Goal: Task Accomplishment & Management: Manage account settings

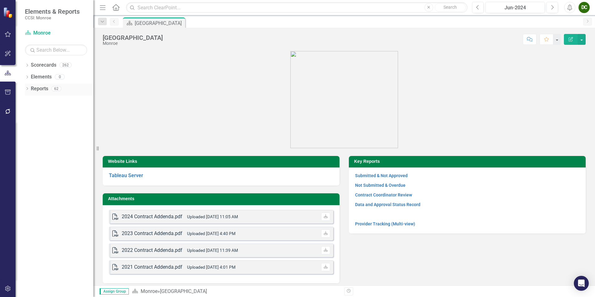
click at [26, 89] on icon "Dropdown" at bounding box center [27, 88] width 4 height 3
click at [28, 90] on icon "Dropdown" at bounding box center [26, 88] width 3 height 4
click at [28, 88] on icon "Dropdown" at bounding box center [27, 88] width 4 height 3
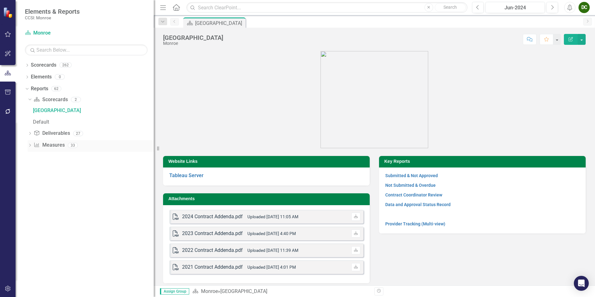
drag, startPoint x: 98, startPoint y: 148, endPoint x: 137, endPoint y: 149, distance: 38.6
click at [154, 147] on div "Resize" at bounding box center [156, 148] width 5 height 297
click at [31, 135] on icon "Dropdown" at bounding box center [30, 133] width 4 height 3
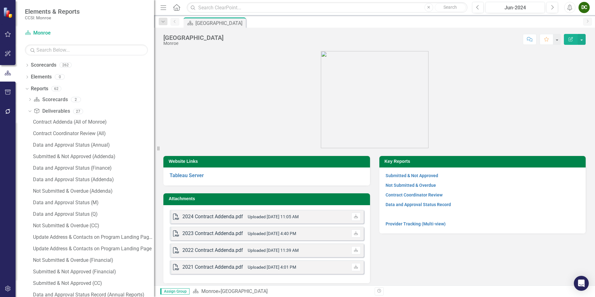
scroll to position [125, 0]
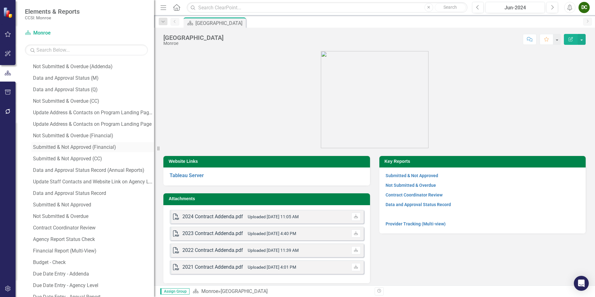
click at [93, 149] on div "Submitted & Not Approved (Financial)" at bounding box center [93, 147] width 121 height 6
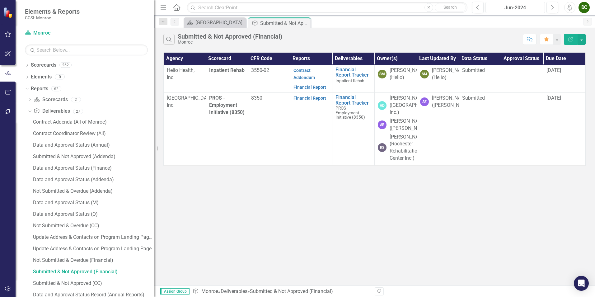
click at [521, 9] on div "Jun-2024" at bounding box center [515, 7] width 55 height 7
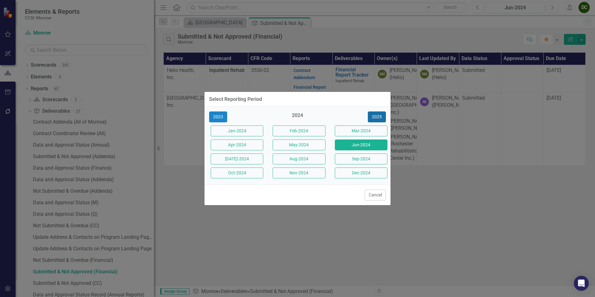
click at [373, 119] on button "2025" at bounding box center [377, 116] width 18 height 11
click at [343, 147] on button "Jun-2025" at bounding box center [361, 144] width 53 height 11
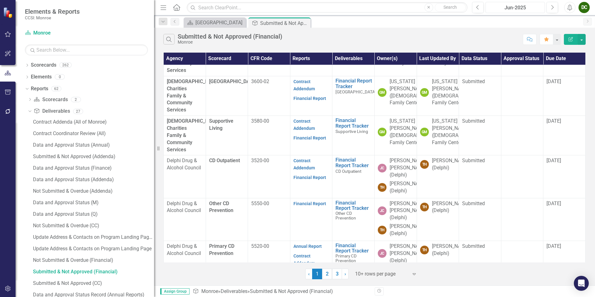
scroll to position [219, 0]
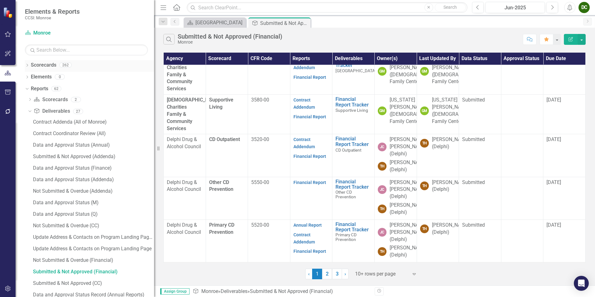
click at [27, 65] on icon "Dropdown" at bounding box center [27, 65] width 4 height 3
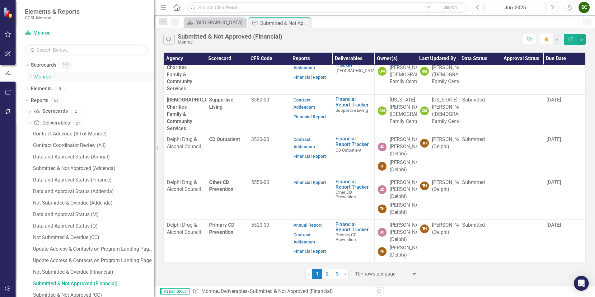
click at [32, 75] on icon "Dropdown" at bounding box center [30, 77] width 5 height 4
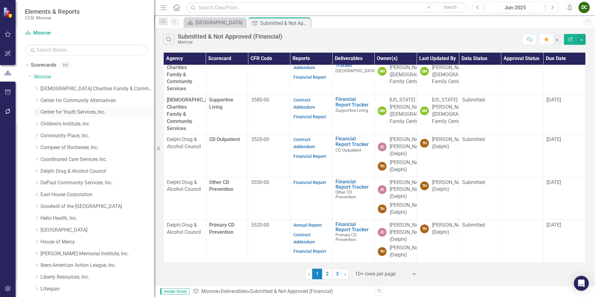
click at [35, 111] on icon "Dropdown" at bounding box center [36, 112] width 5 height 4
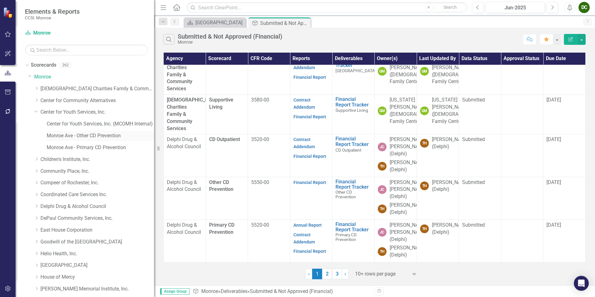
click at [100, 133] on link "Monroe Ave - Other CD Prevention" at bounding box center [100, 135] width 107 height 7
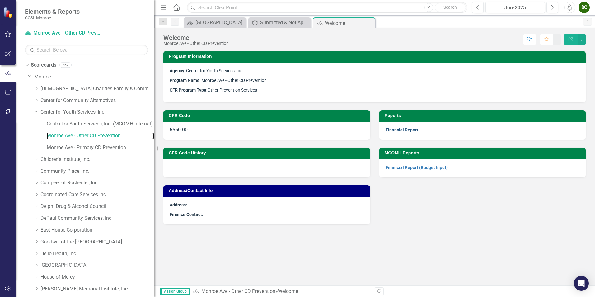
scroll to position [360, 0]
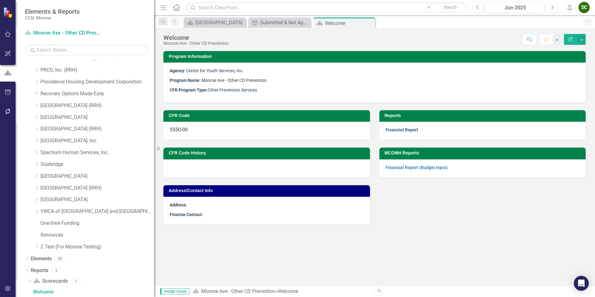
click at [411, 129] on link "Financial Report" at bounding box center [402, 129] width 33 height 5
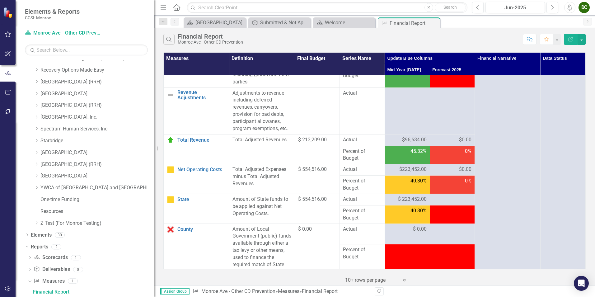
scroll to position [1018, 0]
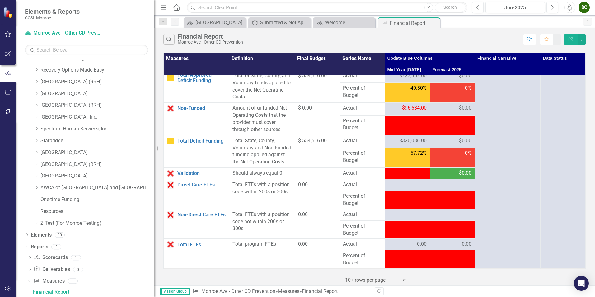
click at [401, 175] on span "-$96,634.00" at bounding box center [414, 173] width 26 height 6
drag, startPoint x: 398, startPoint y: 175, endPoint x: 426, endPoint y: 173, distance: 28.4
click at [426, 173] on td "-$96,634.00" at bounding box center [407, 174] width 45 height 12
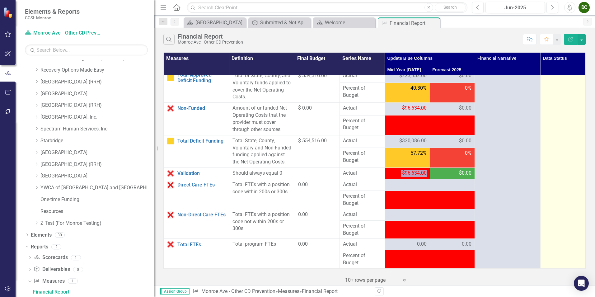
drag, startPoint x: 426, startPoint y: 173, endPoint x: 553, endPoint y: 180, distance: 126.9
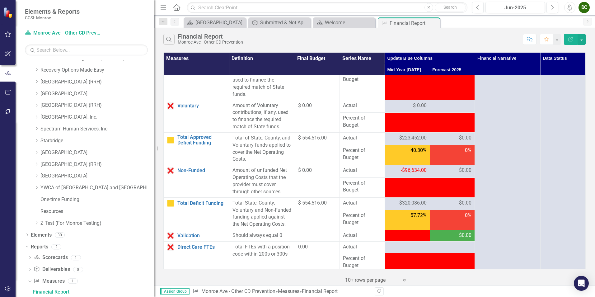
scroll to position [987, 0]
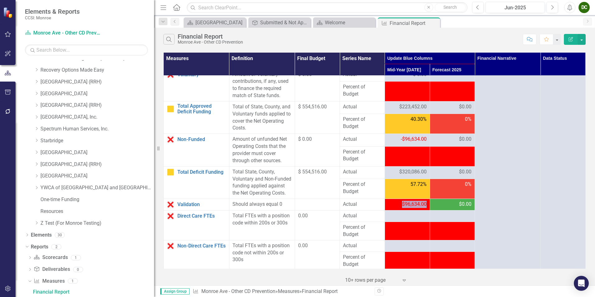
drag, startPoint x: 398, startPoint y: 204, endPoint x: 433, endPoint y: 200, distance: 34.4
click at [433, 200] on tr "Validation Edit Edit Measure Link Open Element Should always equal 0 Actual -$9…" at bounding box center [375, 205] width 422 height 12
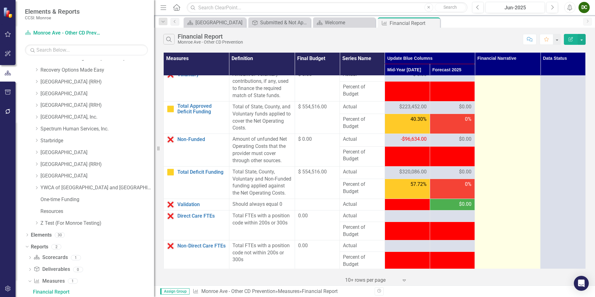
drag, startPoint x: 433, startPoint y: 200, endPoint x: 509, endPoint y: 192, distance: 76.4
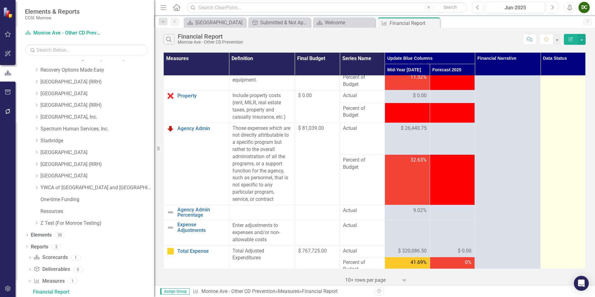
scroll to position [0, 0]
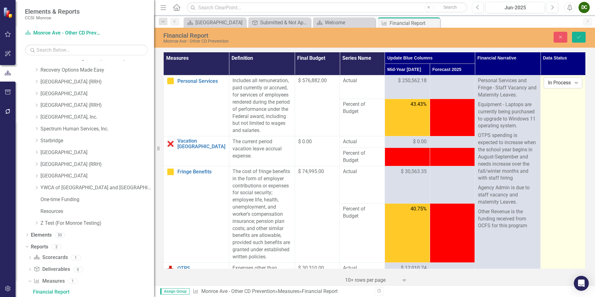
drag, startPoint x: 553, startPoint y: 98, endPoint x: 547, endPoint y: 82, distance: 16.8
click at [548, 82] on div "In Process" at bounding box center [559, 82] width 23 height 7
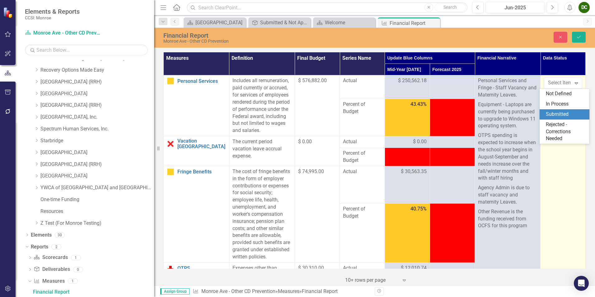
click at [557, 113] on div "Submitted" at bounding box center [566, 114] width 40 height 7
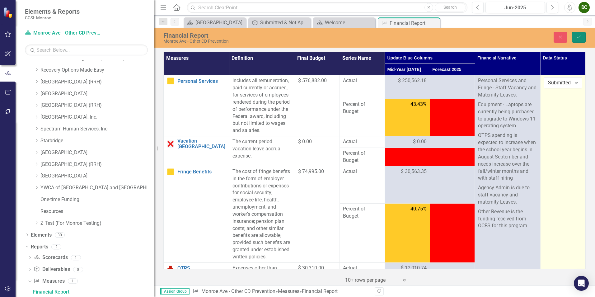
click at [578, 37] on icon "Save" at bounding box center [579, 37] width 6 height 4
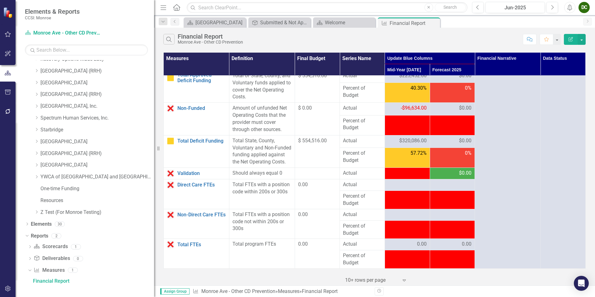
scroll to position [270, 0]
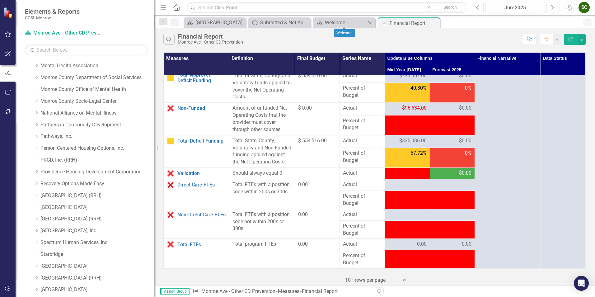
click at [372, 24] on icon "Close" at bounding box center [370, 22] width 6 height 5
click at [372, 22] on icon "Close" at bounding box center [369, 23] width 6 height 5
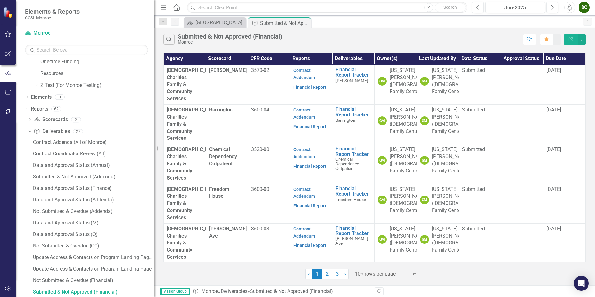
scroll to position [215, 0]
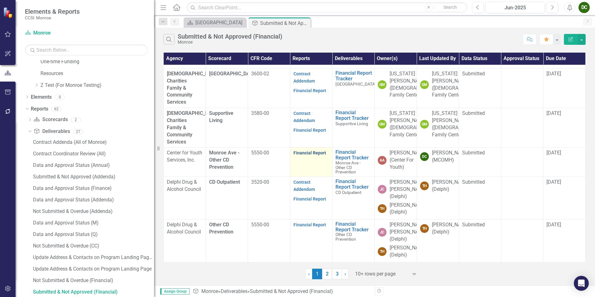
click at [296, 150] on link "Financial Report" at bounding box center [310, 152] width 33 height 5
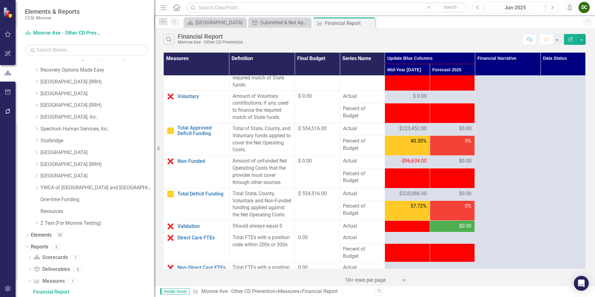
scroll to position [996, 0]
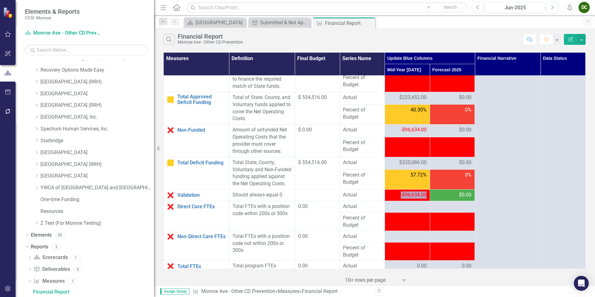
drag, startPoint x: 423, startPoint y: 196, endPoint x: 390, endPoint y: 194, distance: 33.7
click at [390, 194] on div "-$96,634.00" at bounding box center [407, 194] width 39 height 7
drag, startPoint x: 390, startPoint y: 194, endPoint x: 399, endPoint y: 121, distance: 73.7
click at [401, 127] on span "-$96,634.00" at bounding box center [414, 130] width 26 height 6
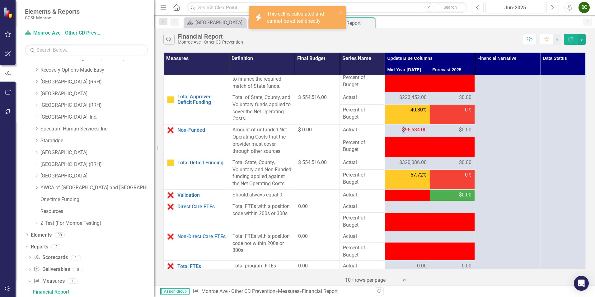
click at [391, 139] on td at bounding box center [407, 147] width 45 height 20
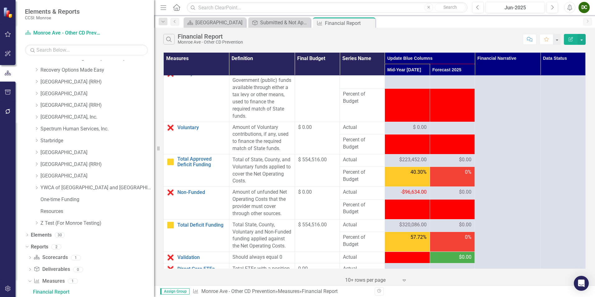
scroll to position [1018, 0]
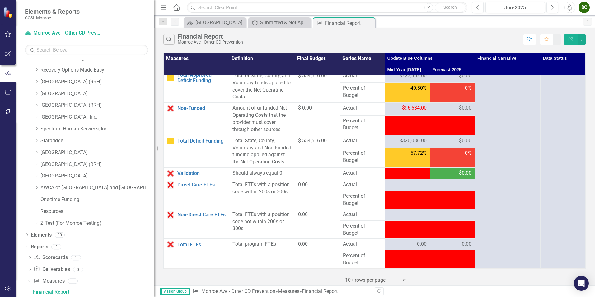
click at [396, 169] on td "-$96,634.00" at bounding box center [407, 174] width 45 height 12
drag, startPoint x: 420, startPoint y: 172, endPoint x: 378, endPoint y: 175, distance: 42.2
click at [378, 175] on tr "Validation Edit Edit Measure Link Open Element Should always equal 0 Actual -$9…" at bounding box center [375, 174] width 422 height 12
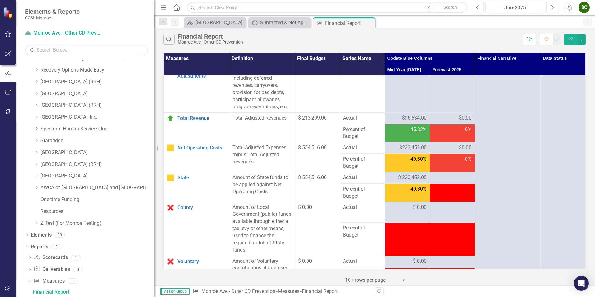
scroll to position [738, 0]
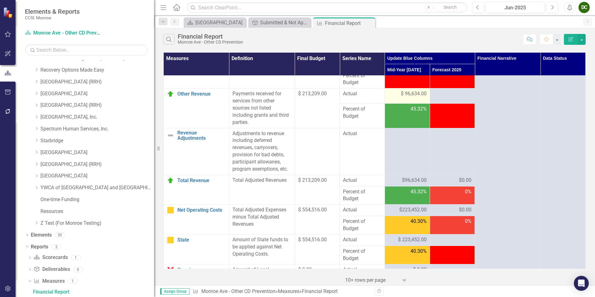
click at [409, 90] on span "$ 96,634.00" at bounding box center [414, 93] width 26 height 7
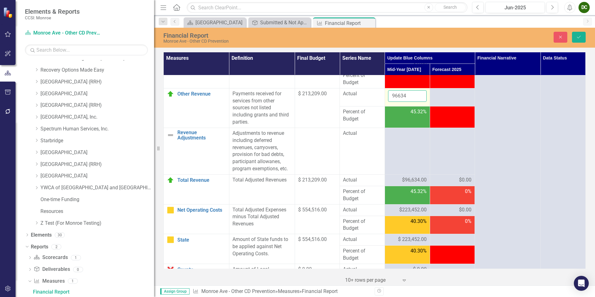
click at [411, 90] on input "96634" at bounding box center [407, 96] width 39 height 12
click at [417, 91] on input "96633" at bounding box center [407, 96] width 39 height 12
type input "96634"
click at [418, 90] on input "96634" at bounding box center [407, 96] width 39 height 12
click at [581, 38] on icon "Save" at bounding box center [579, 37] width 6 height 4
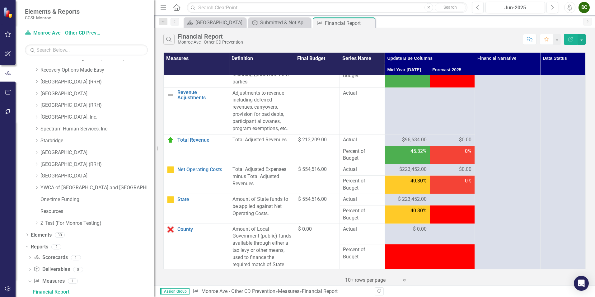
scroll to position [1018, 0]
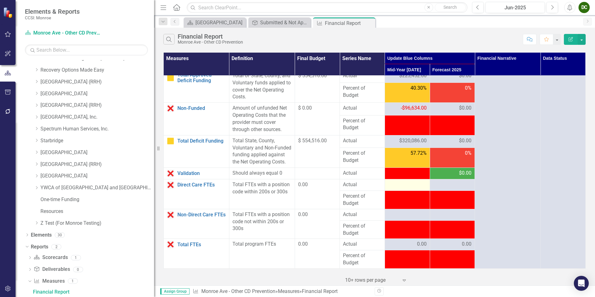
click at [410, 186] on div at bounding box center [407, 184] width 39 height 7
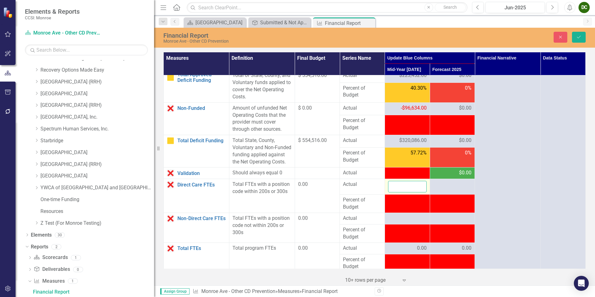
click at [410, 186] on input "number" at bounding box center [407, 187] width 39 height 12
type input "0"
click at [401, 220] on div at bounding box center [407, 218] width 39 height 7
click at [400, 219] on div at bounding box center [407, 218] width 39 height 7
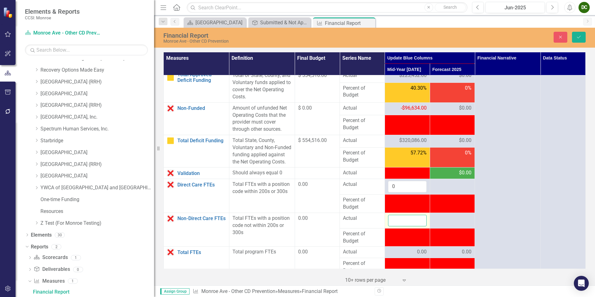
click at [400, 219] on input "number" at bounding box center [407, 221] width 39 height 12
type input "0"
click at [581, 38] on icon "Save" at bounding box center [579, 37] width 6 height 4
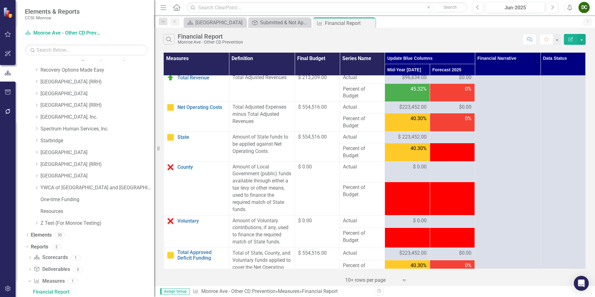
scroll to position [716, 0]
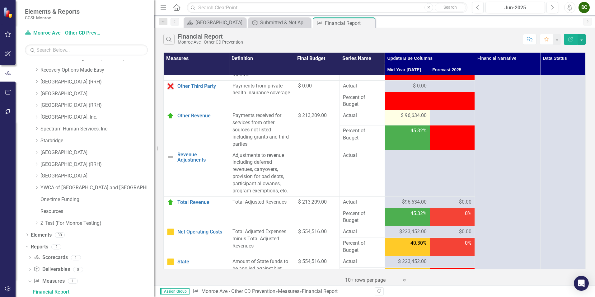
click at [420, 112] on span "$ 96,634.00" at bounding box center [414, 115] width 26 height 7
click at [421, 112] on span "$ 96,634.00" at bounding box center [414, 115] width 26 height 7
click at [413, 112] on span "$ 96,634.00" at bounding box center [414, 115] width 26 height 7
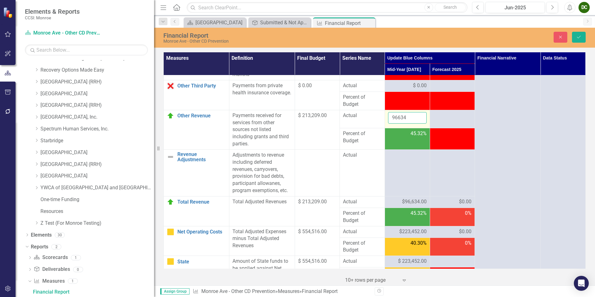
click at [414, 112] on input "96634" at bounding box center [407, 118] width 39 height 12
type input "9"
type input "0"
click at [582, 36] on button "Save" at bounding box center [579, 37] width 14 height 11
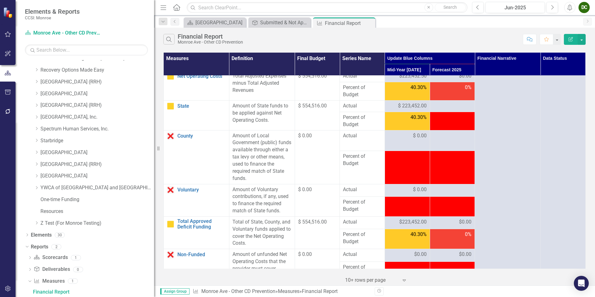
scroll to position [1018, 0]
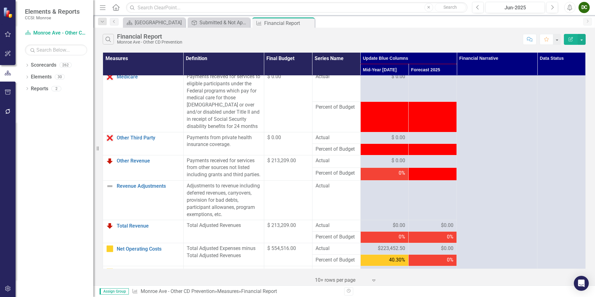
scroll to position [522, 0]
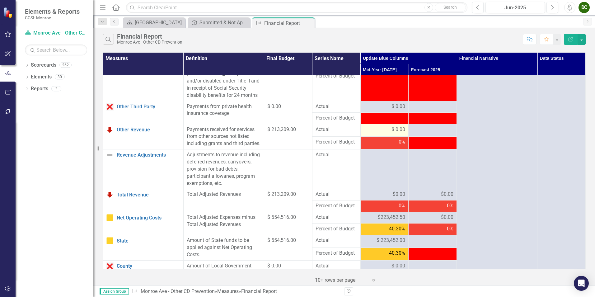
click at [392, 133] on span "$ 0.00" at bounding box center [399, 129] width 14 height 7
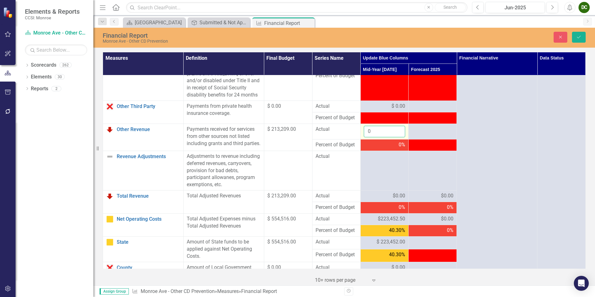
click at [386, 137] on input "0" at bounding box center [385, 132] width 42 height 12
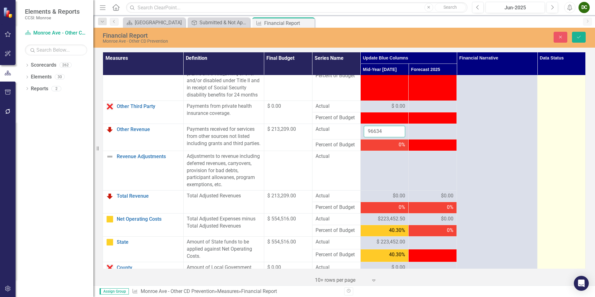
type input "96634"
click at [568, 153] on td "Submitted" at bounding box center [562, 25] width 48 height 945
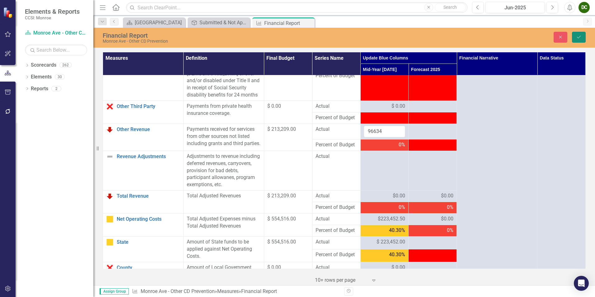
click at [576, 39] on button "Save" at bounding box center [579, 37] width 14 height 11
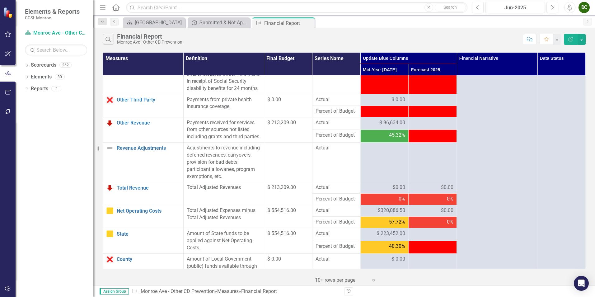
scroll to position [771, 0]
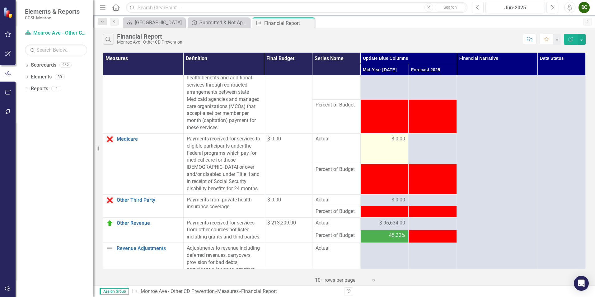
scroll to position [522, 0]
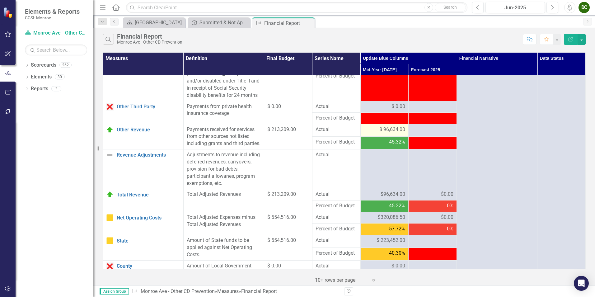
click at [396, 133] on span "$ 96,634.00" at bounding box center [392, 129] width 26 height 7
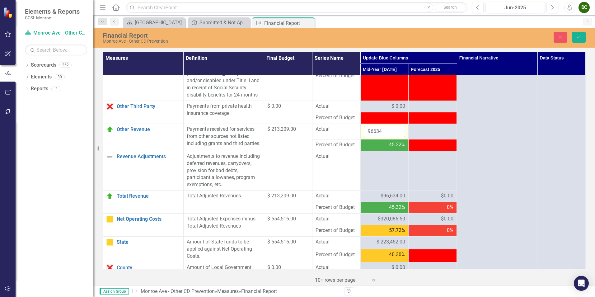
drag, startPoint x: 396, startPoint y: 145, endPoint x: 382, endPoint y: 144, distance: 14.0
click at [382, 137] on input "96634" at bounding box center [385, 132] width 42 height 12
type input "96634.5"
click at [581, 34] on button "Save" at bounding box center [579, 37] width 14 height 11
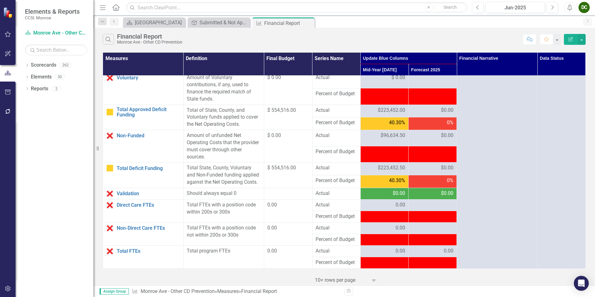
scroll to position [740, 0]
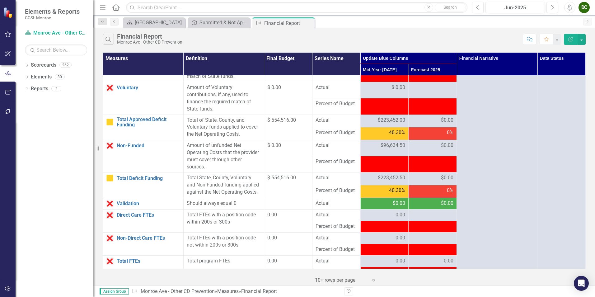
click at [369, 166] on div at bounding box center [385, 161] width 42 height 7
drag, startPoint x: 398, startPoint y: 186, endPoint x: 365, endPoint y: 183, distance: 32.6
click at [365, 166] on div at bounding box center [385, 161] width 42 height 7
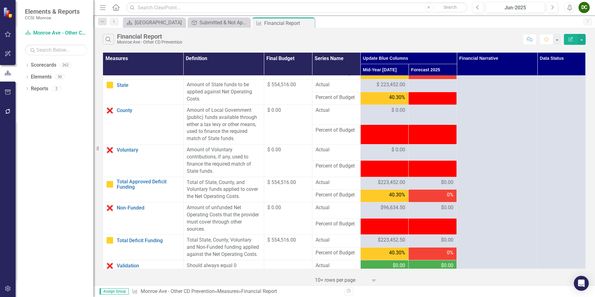
scroll to position [771, 0]
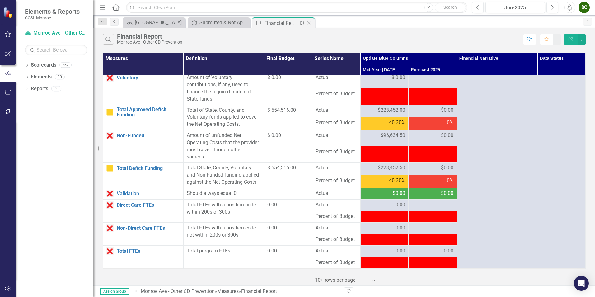
click at [308, 24] on icon "Close" at bounding box center [309, 23] width 6 height 5
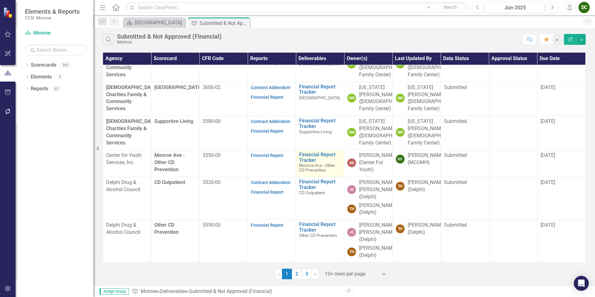
scroll to position [210, 0]
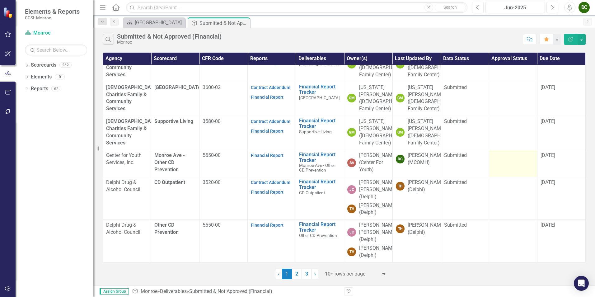
click at [519, 156] on td at bounding box center [513, 163] width 48 height 27
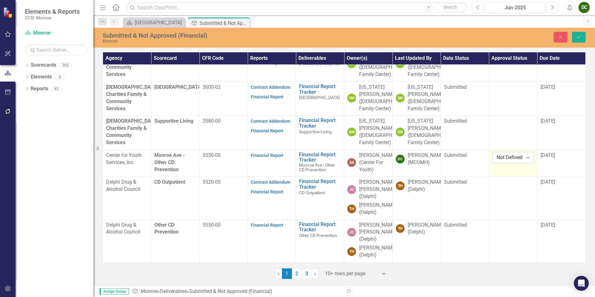
drag, startPoint x: 519, startPoint y: 156, endPoint x: 510, endPoint y: 153, distance: 10.3
click at [510, 154] on div "Not Defined" at bounding box center [510, 157] width 26 height 7
click at [512, 168] on div "Approved" at bounding box center [518, 171] width 40 height 7
click at [574, 36] on button "Save" at bounding box center [579, 37] width 14 height 11
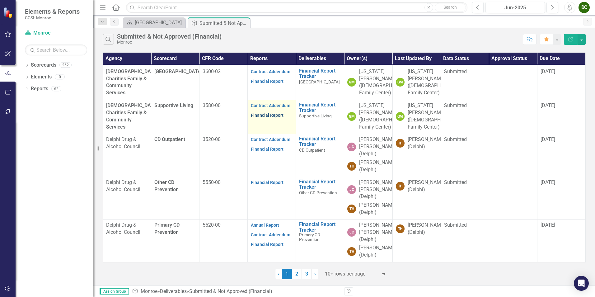
scroll to position [219, 0]
click at [297, 276] on link "2" at bounding box center [297, 274] width 10 height 11
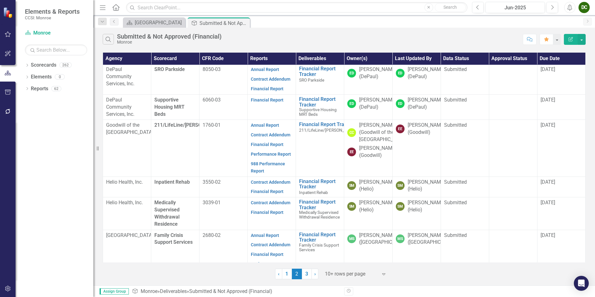
scroll to position [62, 0]
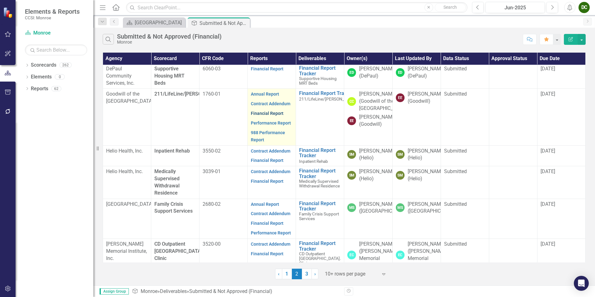
click at [268, 113] on link "Financial Report" at bounding box center [267, 113] width 33 height 5
